Goal: Task Accomplishment & Management: Use online tool/utility

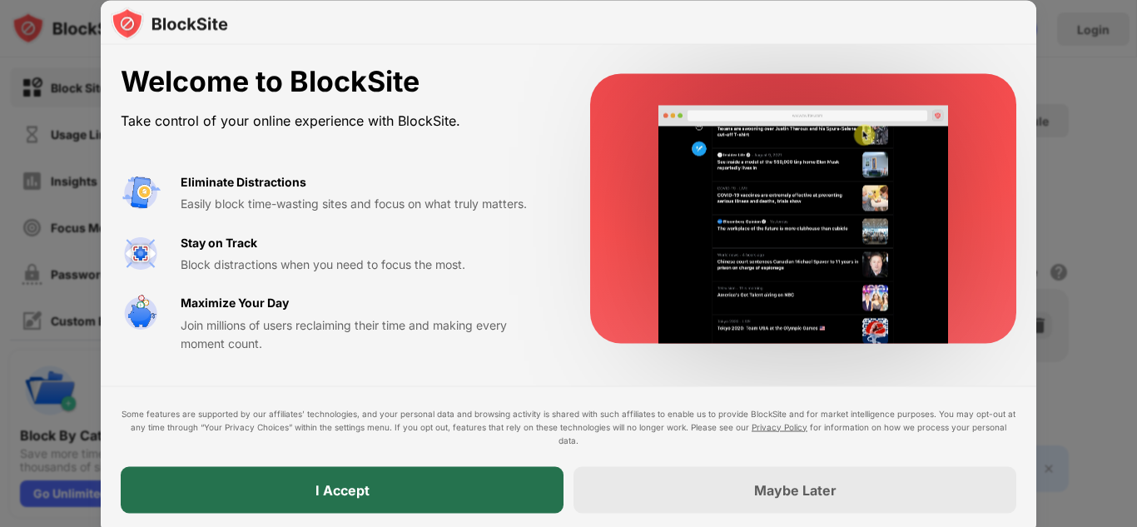
click at [435, 502] on div "I Accept" at bounding box center [342, 489] width 443 height 47
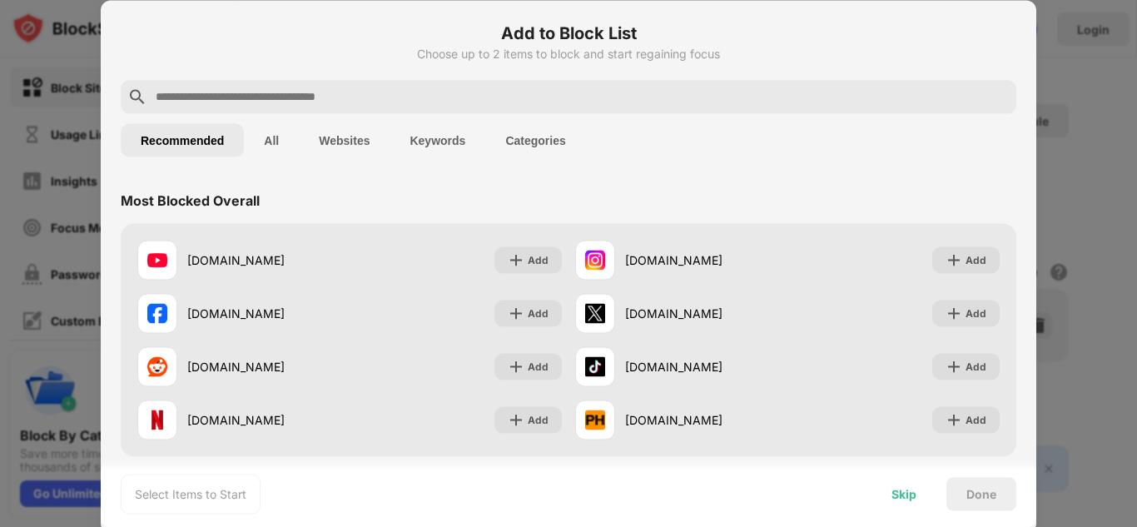
click at [894, 487] on div "Skip" at bounding box center [903, 493] width 25 height 13
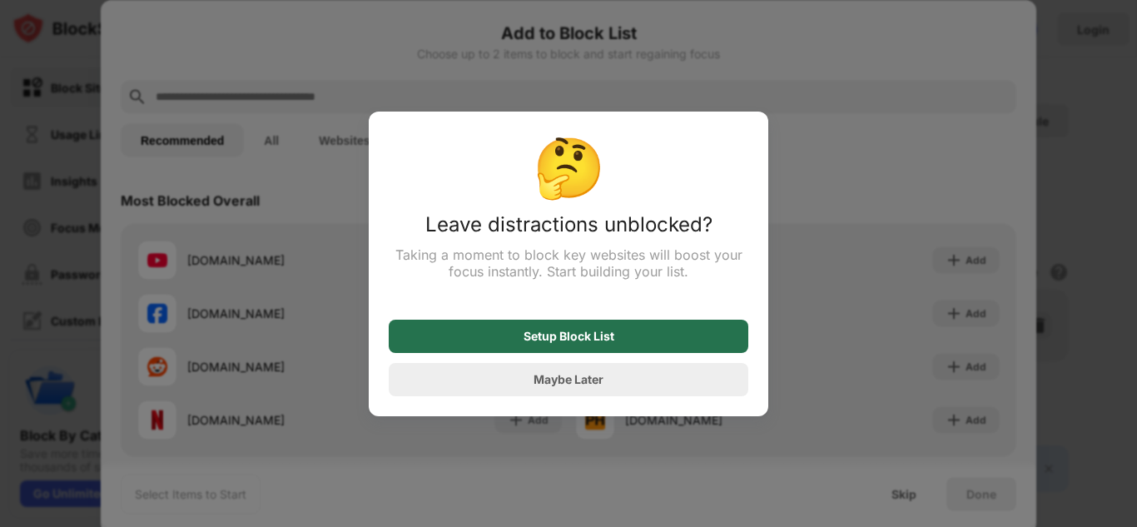
click at [661, 341] on div "Setup Block List" at bounding box center [569, 336] width 360 height 33
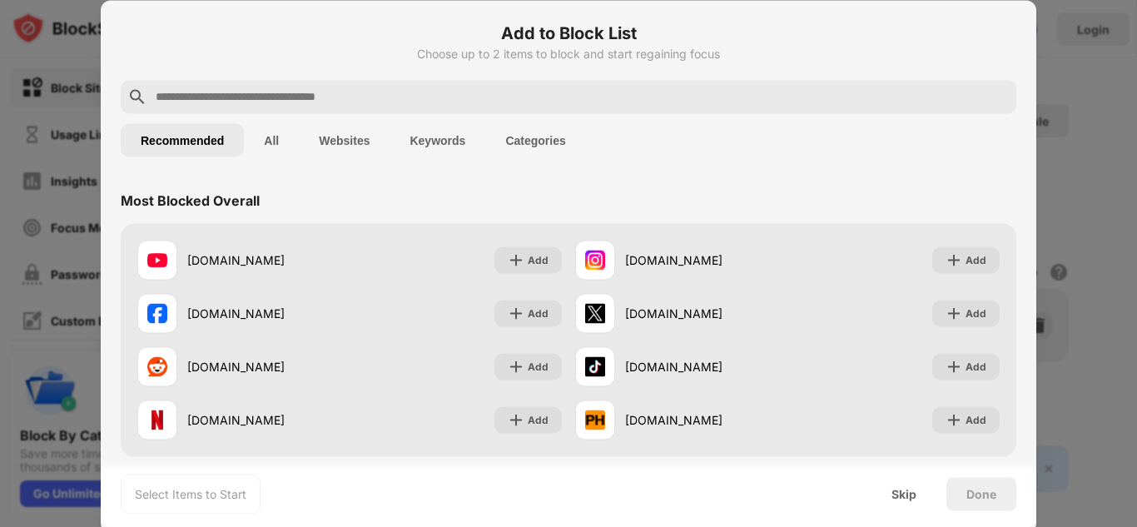
click at [271, 142] on button "All" at bounding box center [271, 139] width 55 height 33
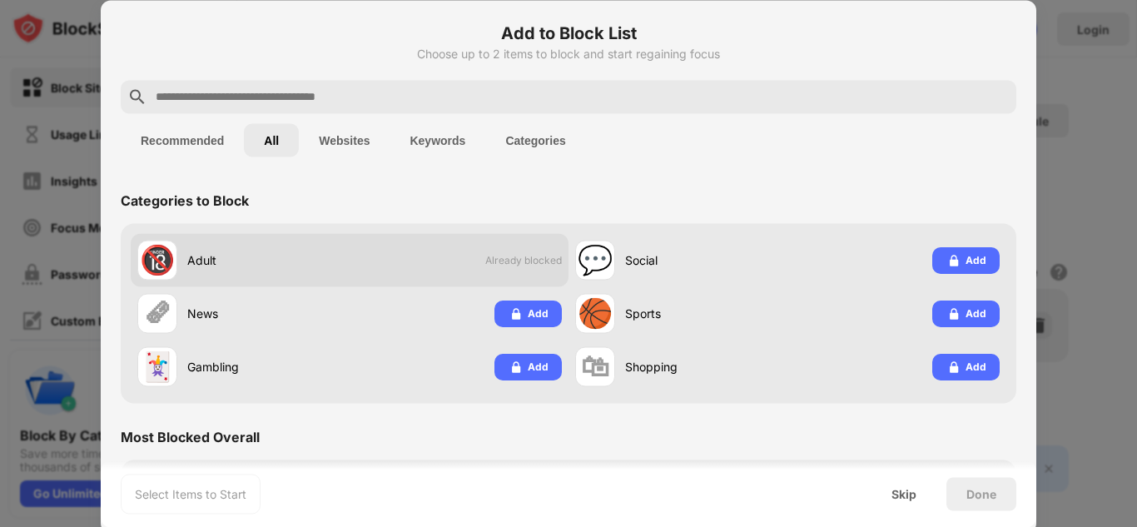
click at [146, 266] on div "🔞" at bounding box center [157, 260] width 35 height 34
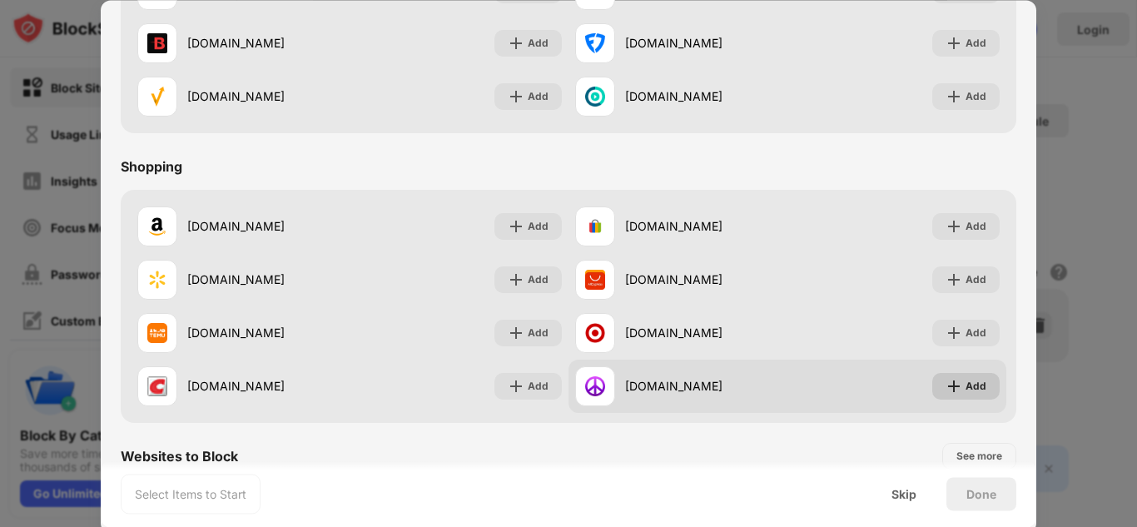
scroll to position [2009, 0]
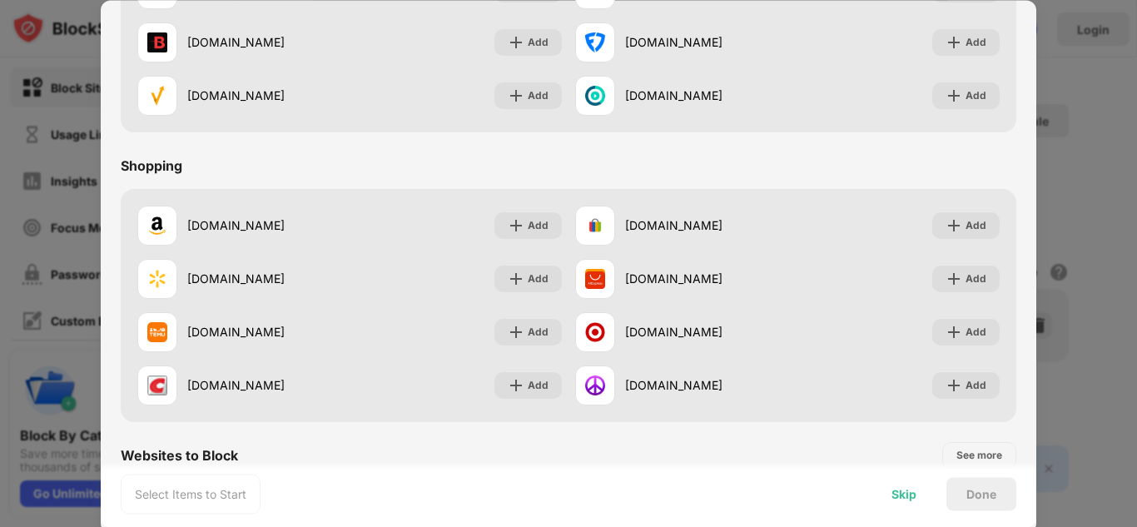
click at [906, 498] on div "Skip" at bounding box center [903, 493] width 25 height 13
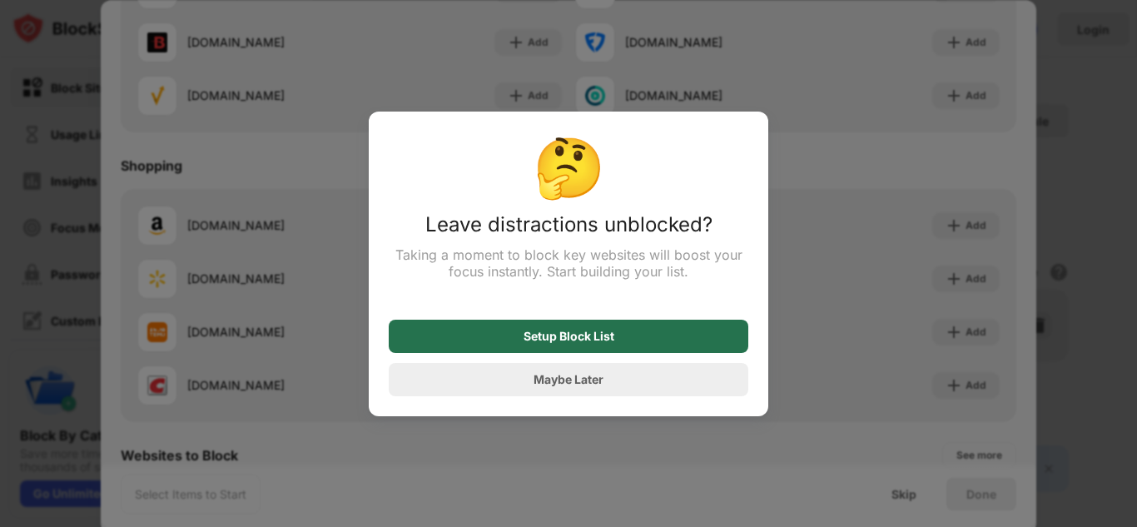
click at [578, 346] on div "Setup Block List" at bounding box center [569, 336] width 360 height 33
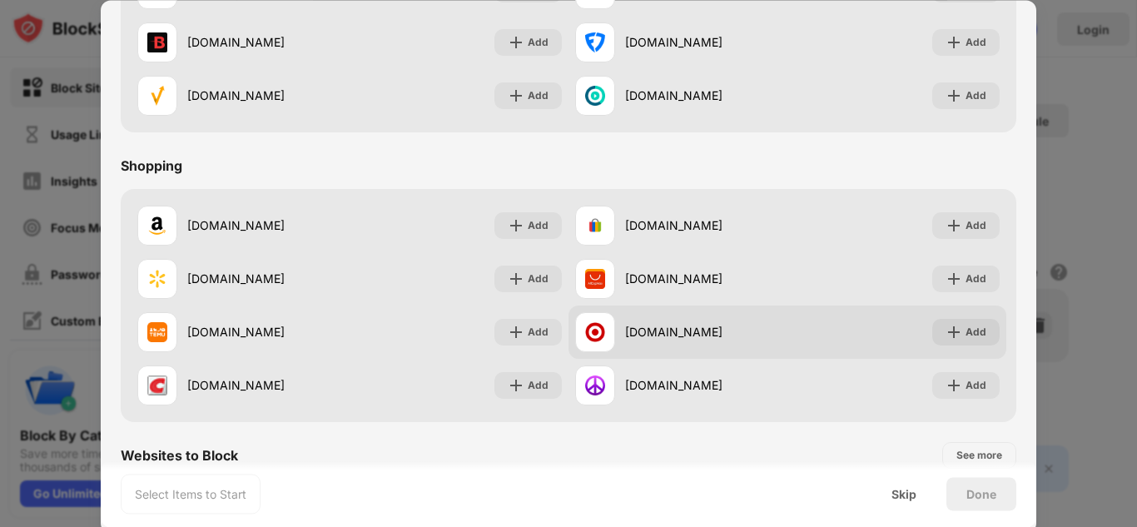
scroll to position [2813, 0]
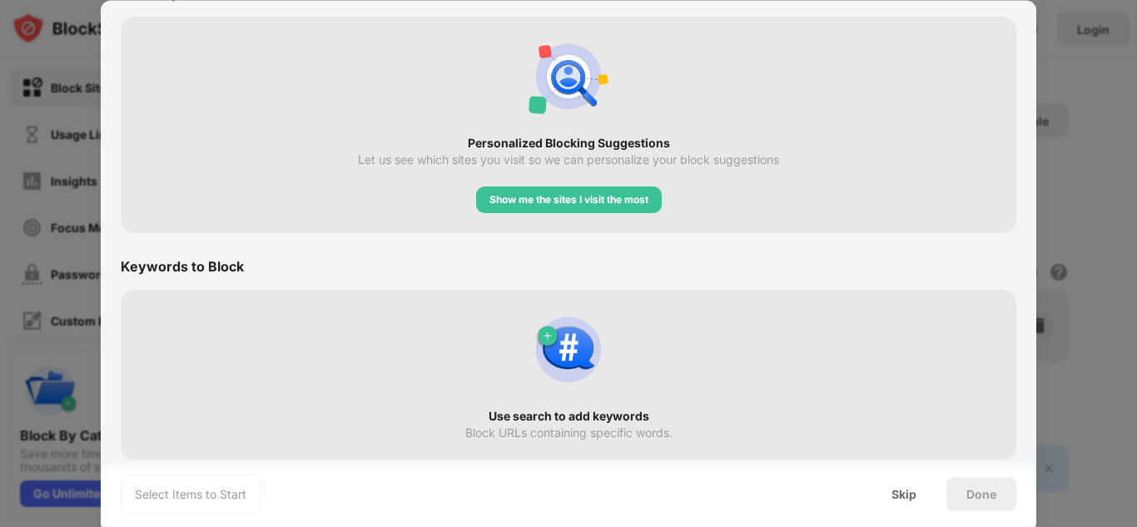
click at [990, 499] on div "Done" at bounding box center [981, 493] width 30 height 13
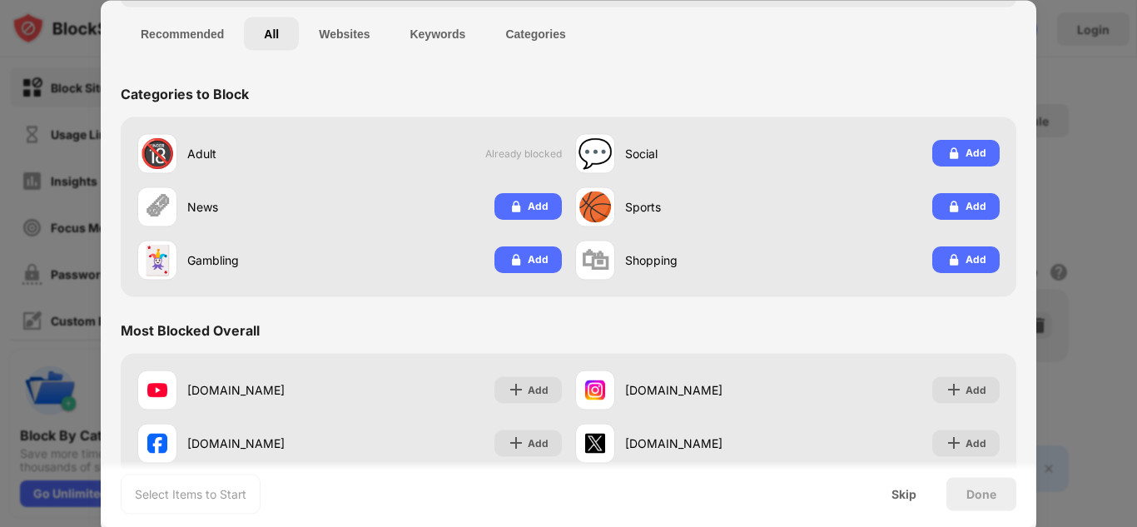
scroll to position [0, 0]
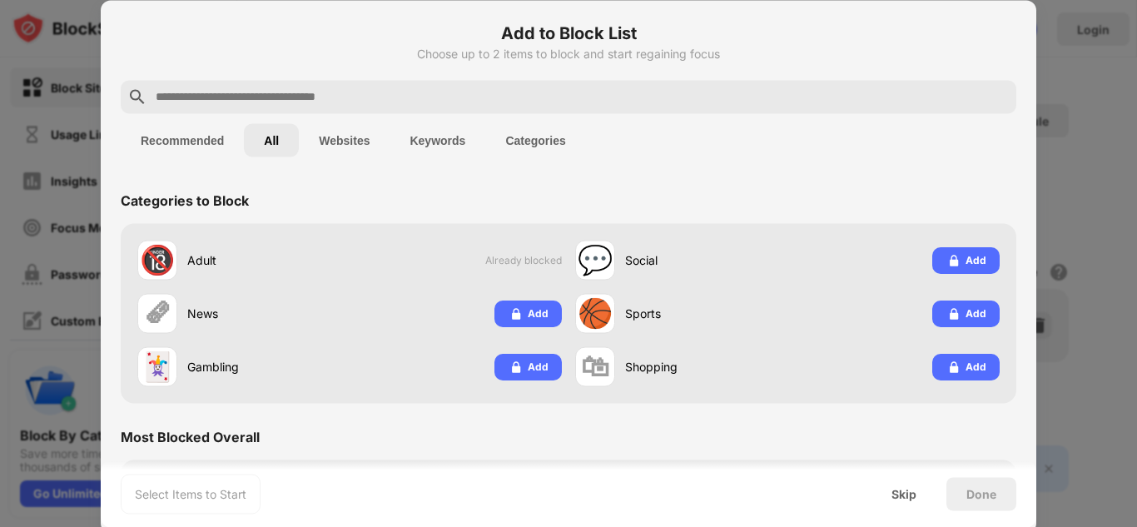
click at [189, 134] on button "Recommended" at bounding box center [182, 139] width 123 height 33
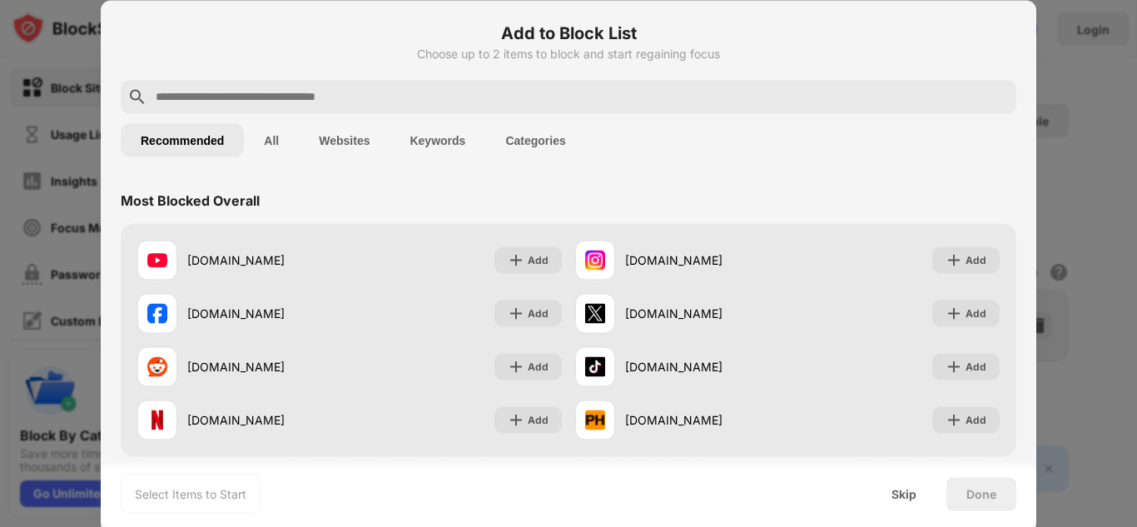
click at [269, 144] on button "All" at bounding box center [271, 139] width 55 height 33
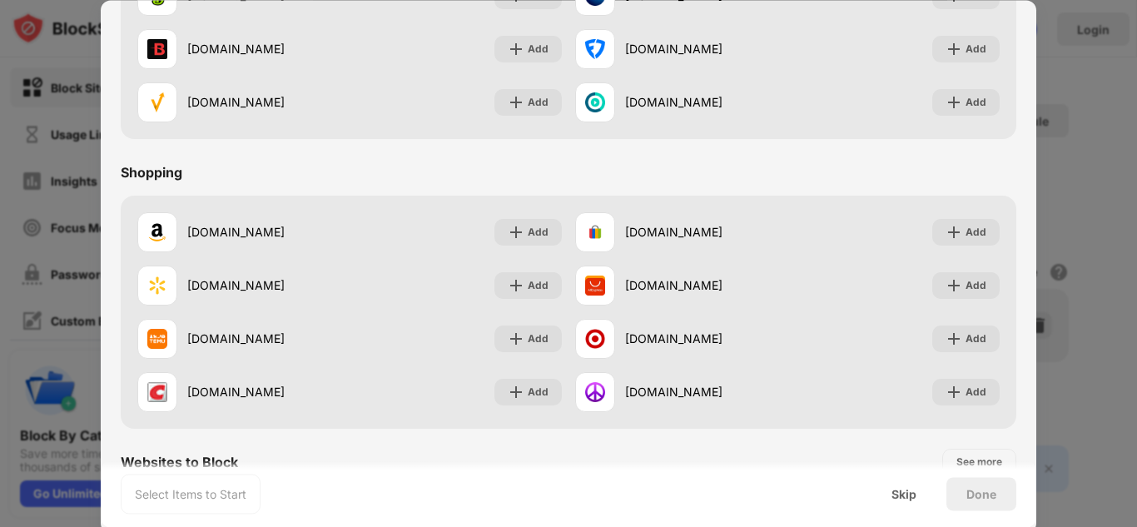
scroll to position [2001, 0]
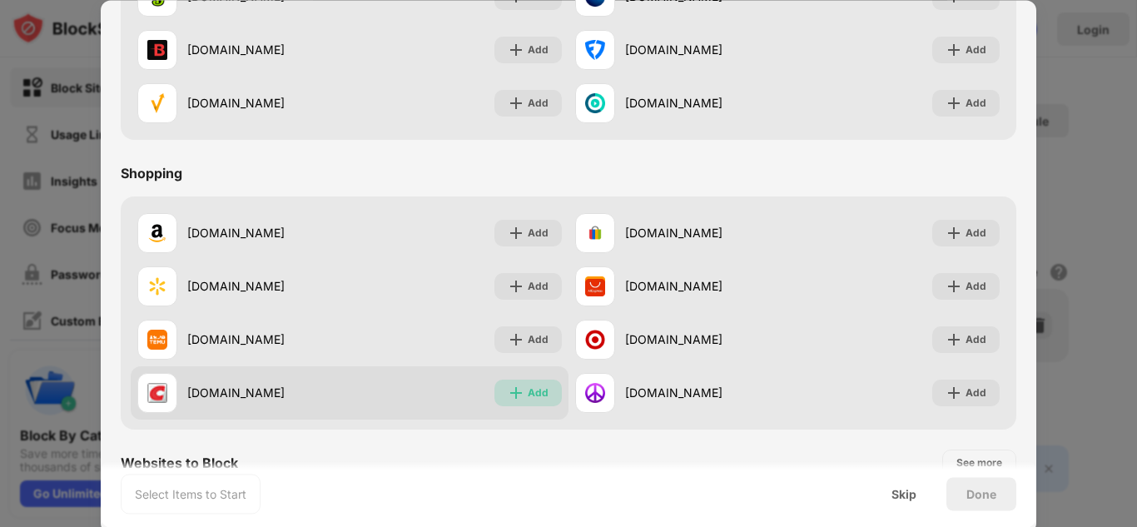
click at [528, 392] on div "Add" at bounding box center [538, 393] width 21 height 17
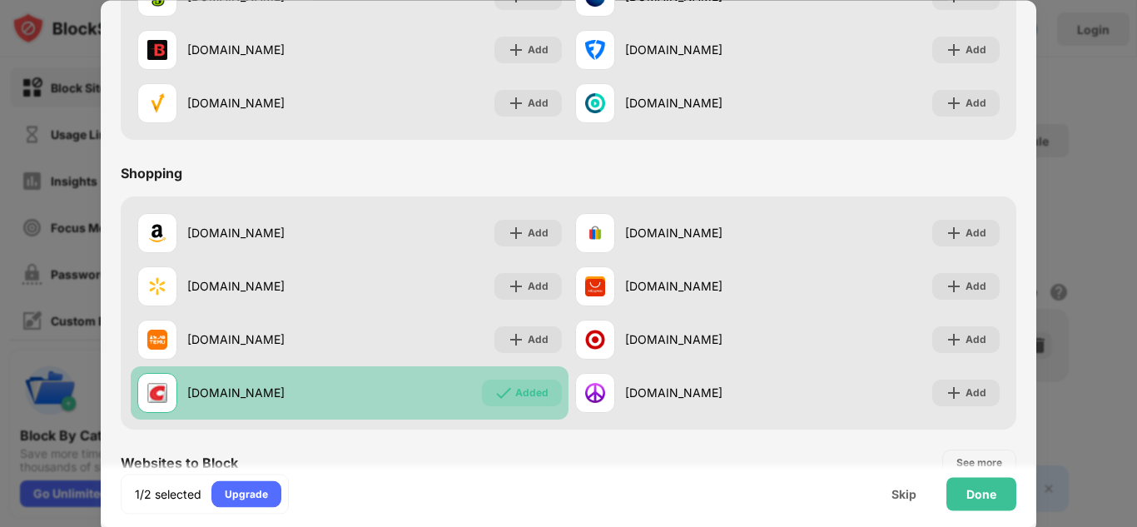
click at [525, 386] on div "Added" at bounding box center [531, 393] width 33 height 17
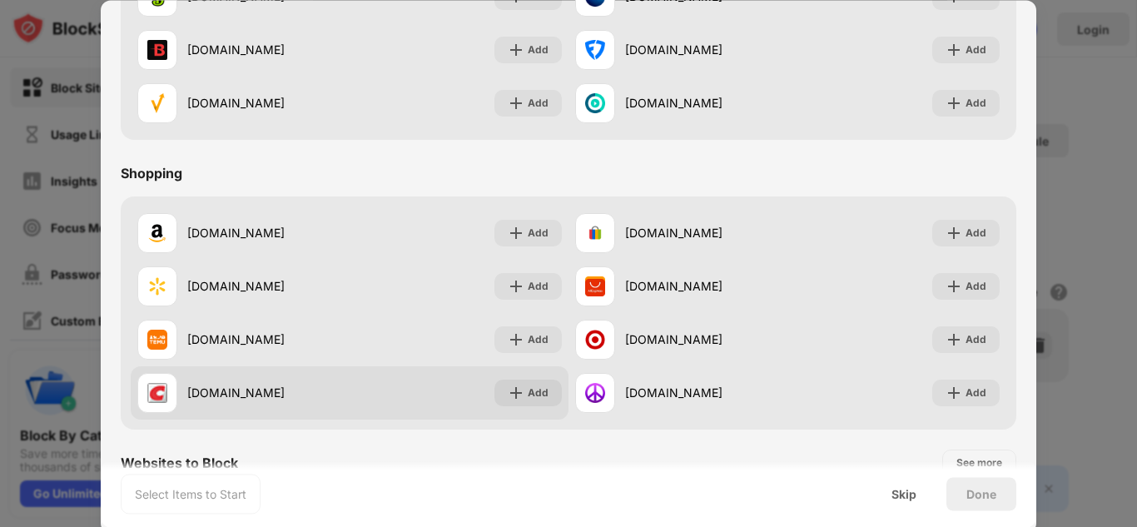
click at [528, 386] on div "Add" at bounding box center [538, 393] width 21 height 17
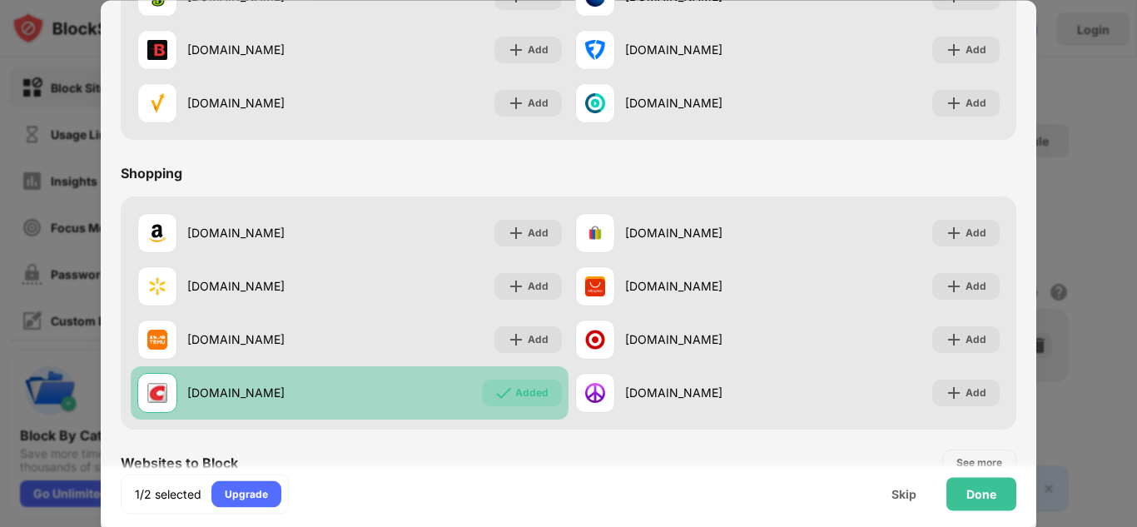
click at [549, 386] on div "Added" at bounding box center [522, 393] width 80 height 27
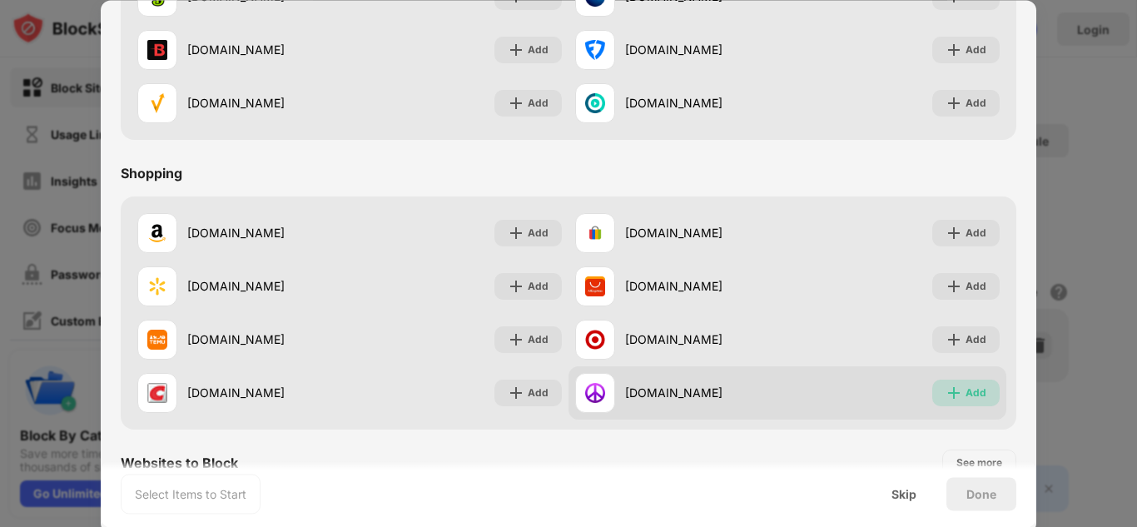
click at [954, 384] on div "Add" at bounding box center [965, 393] width 67 height 27
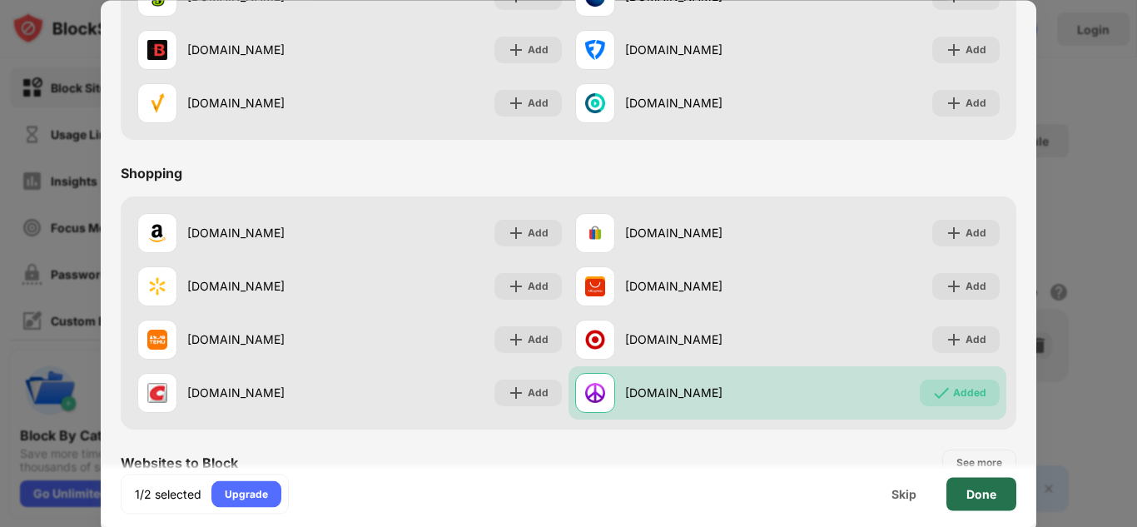
click at [982, 492] on div "Done" at bounding box center [981, 493] width 30 height 13
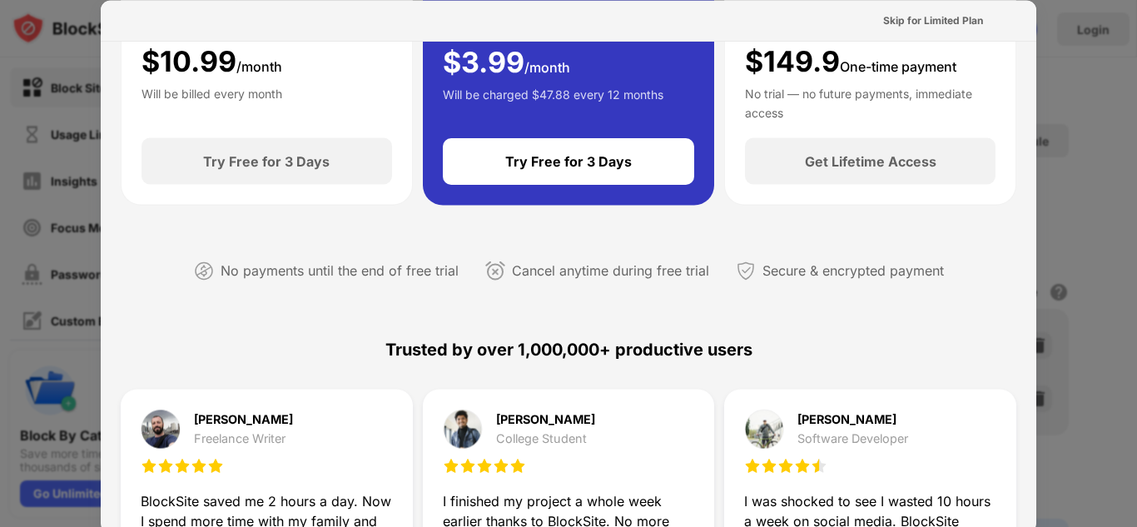
scroll to position [0, 0]
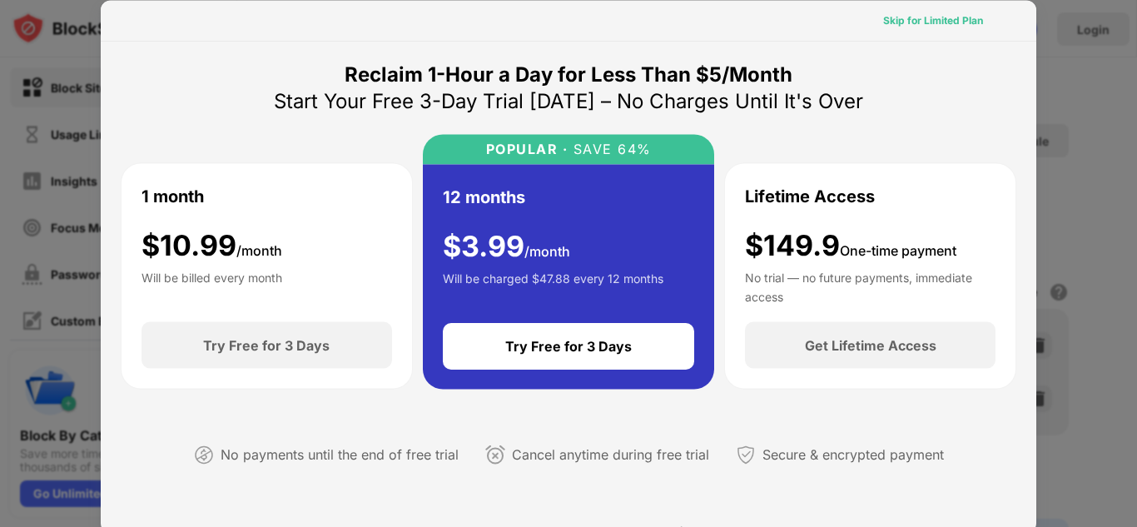
click at [929, 24] on div "Skip for Limited Plan" at bounding box center [933, 20] width 100 height 17
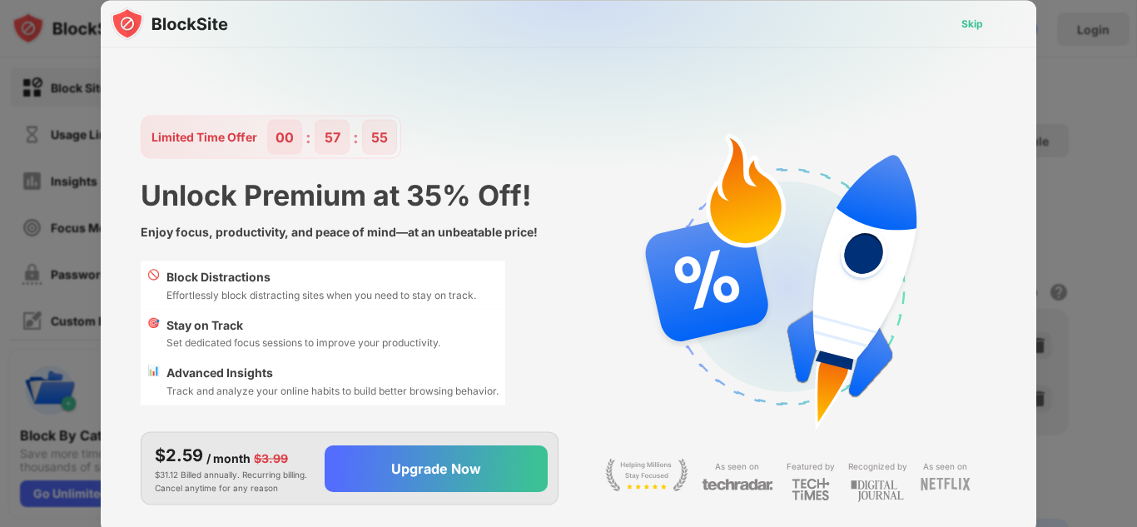
click at [979, 20] on div "Skip" at bounding box center [972, 23] width 22 height 17
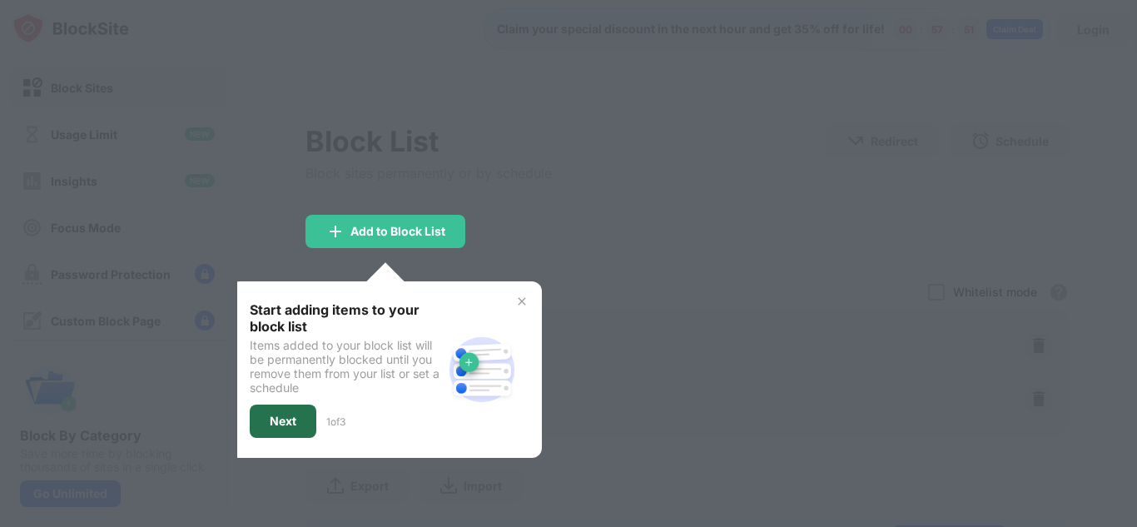
click at [284, 417] on div "Next" at bounding box center [283, 421] width 27 height 13
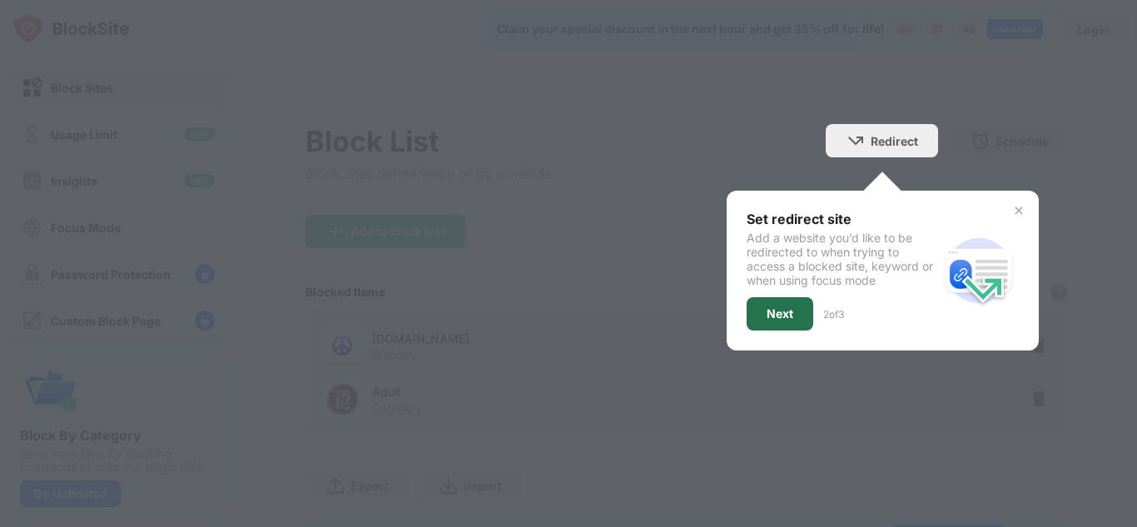
click at [771, 318] on div "Next" at bounding box center [780, 313] width 27 height 13
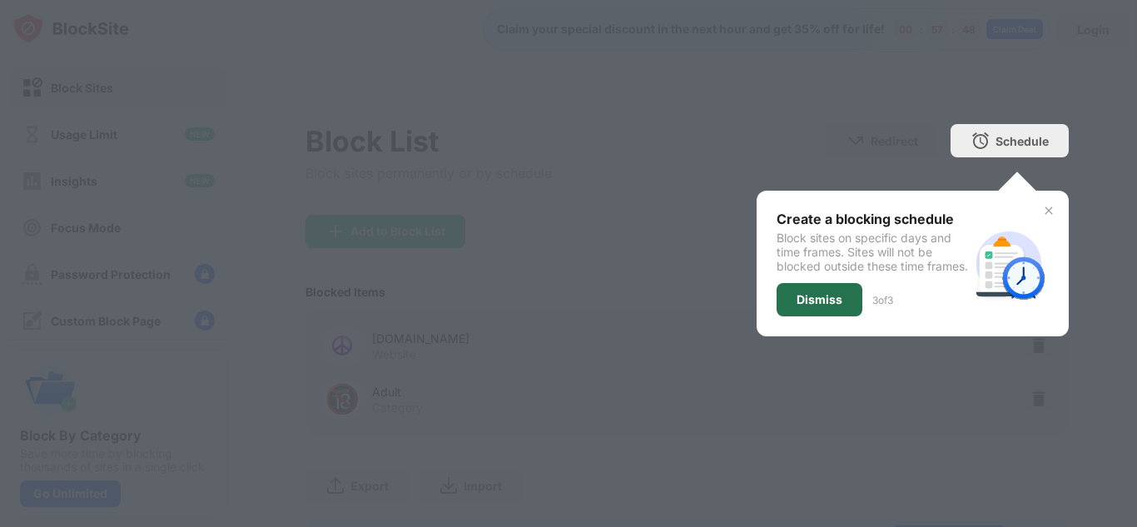
click at [777, 316] on div "Dismiss" at bounding box center [820, 299] width 86 height 33
